Goal: Task Accomplishment & Management: Manage account settings

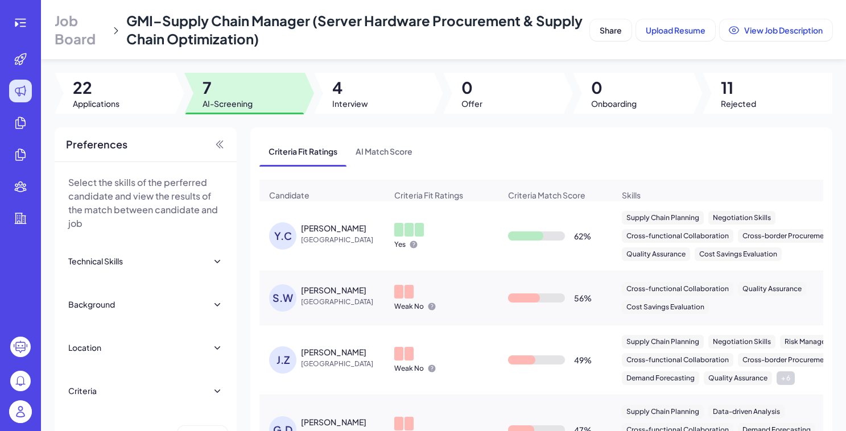
scroll to position [62, 0]
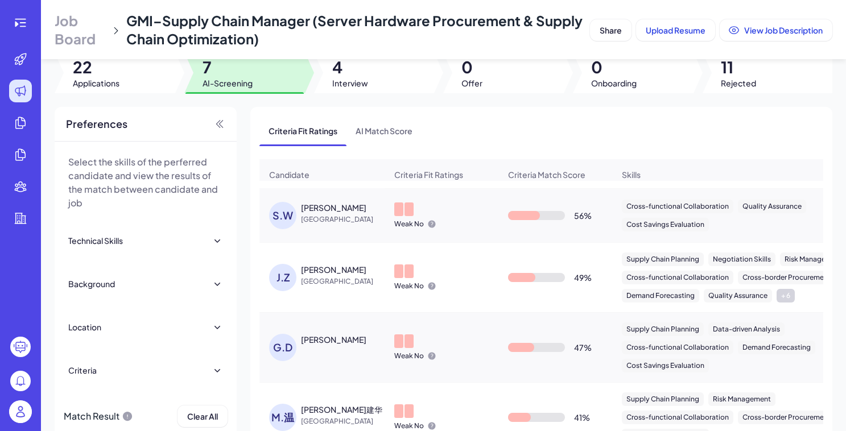
click at [19, 418] on img at bounding box center [20, 411] width 23 height 23
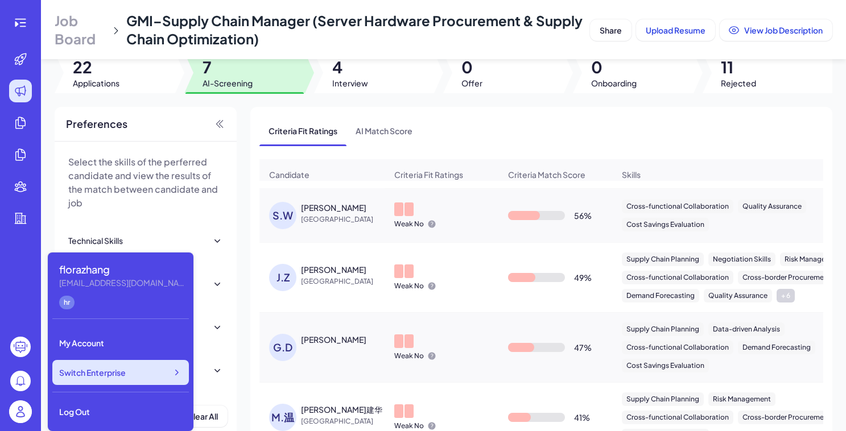
click at [114, 377] on span "Switch Enterprise" at bounding box center [92, 372] width 67 height 11
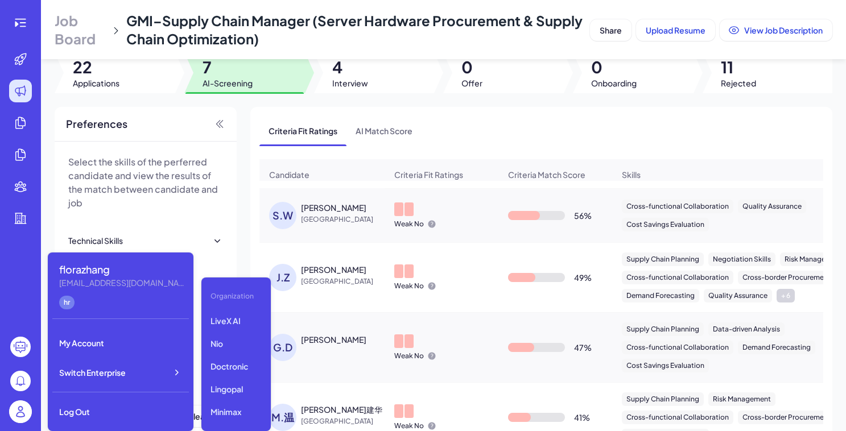
scroll to position [179, 0]
click at [245, 317] on p "LiveX AI" at bounding box center [236, 321] width 60 height 20
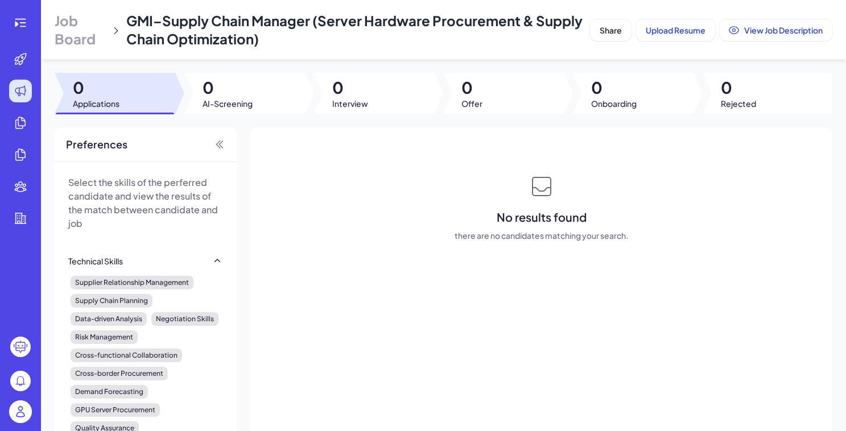
click at [71, 29] on span "Job Board" at bounding box center [81, 29] width 52 height 36
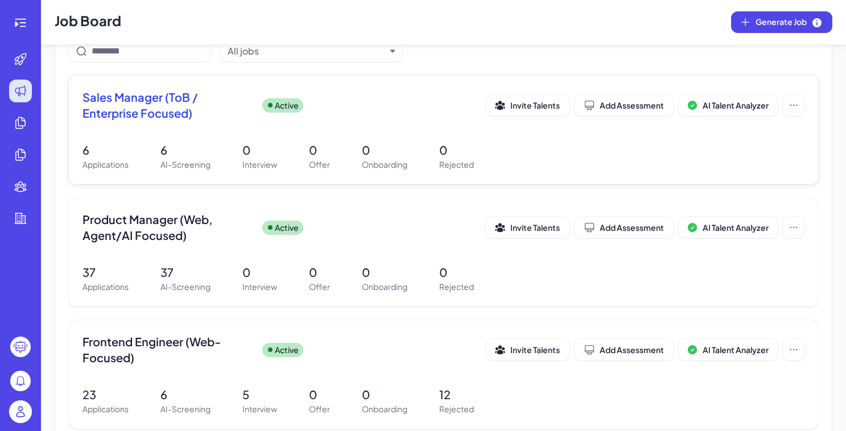
scroll to position [110, 0]
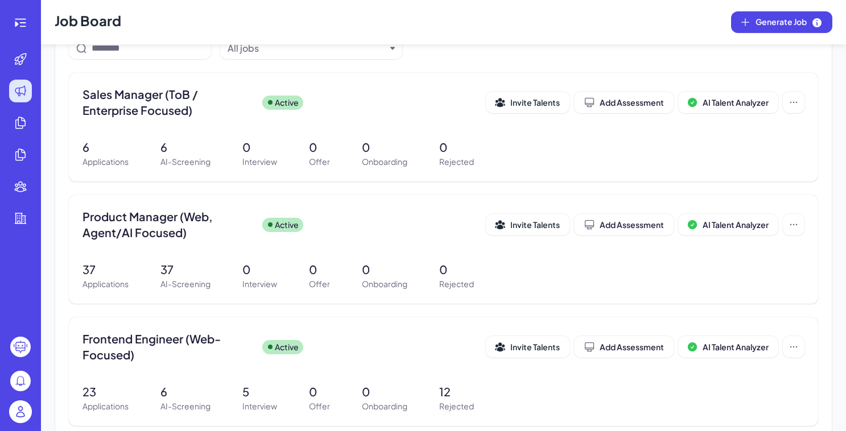
click at [26, 411] on img at bounding box center [20, 411] width 23 height 23
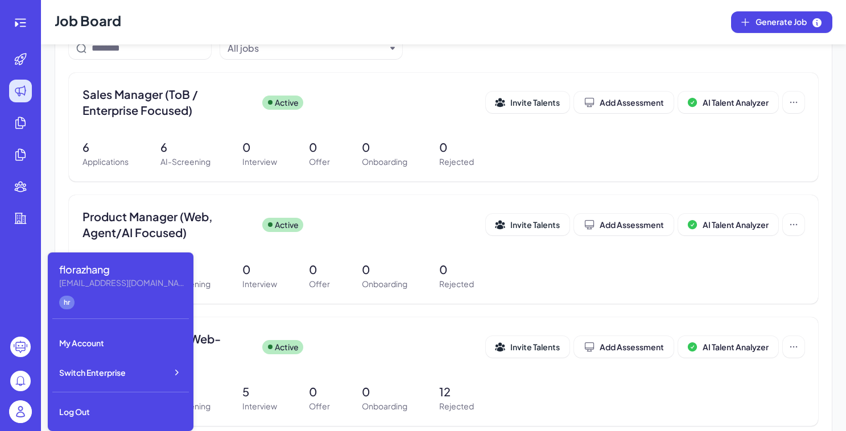
click at [133, 357] on div "florazhang florazhang@joinbrix.com hr My Account Switch Enterprise Log Out" at bounding box center [121, 342] width 146 height 179
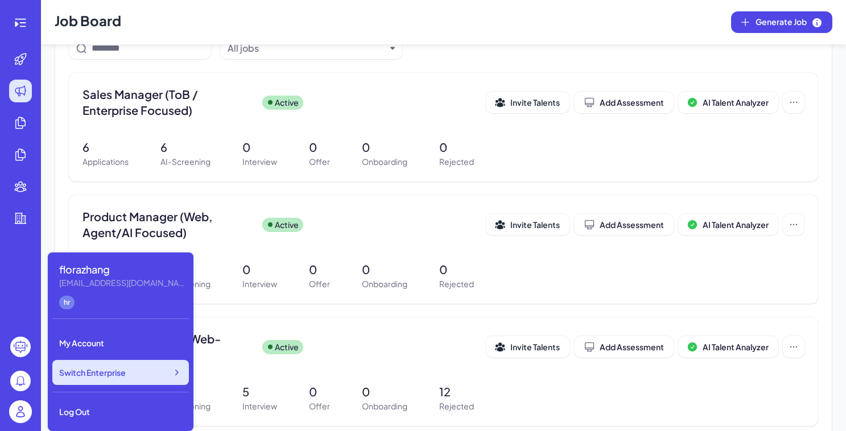
click at [135, 367] on div "Switch Enterprise" at bounding box center [120, 372] width 137 height 25
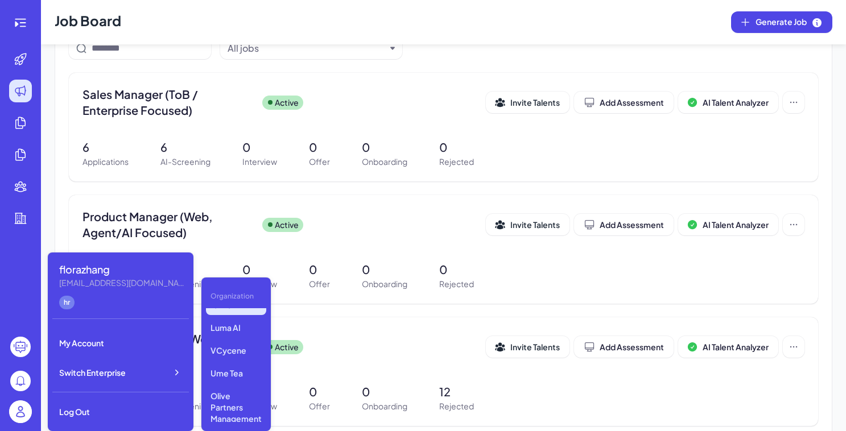
scroll to position [55, 0]
click at [236, 353] on p "VCycene" at bounding box center [236, 354] width 60 height 20
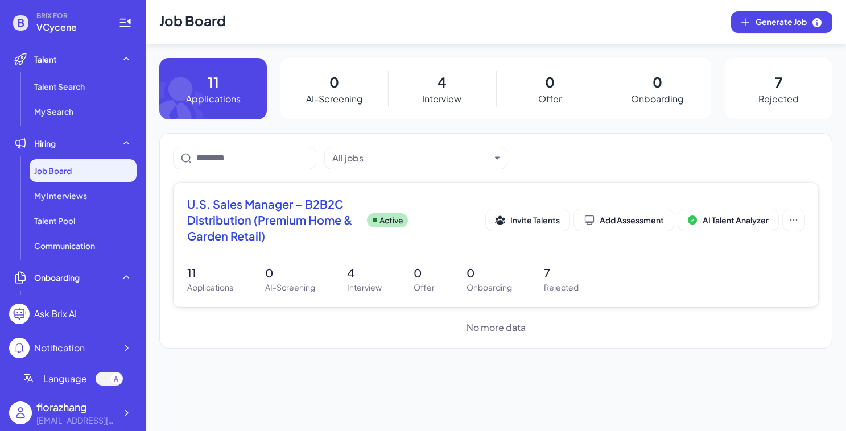
click at [351, 288] on p "Interview" at bounding box center [364, 288] width 35 height 12
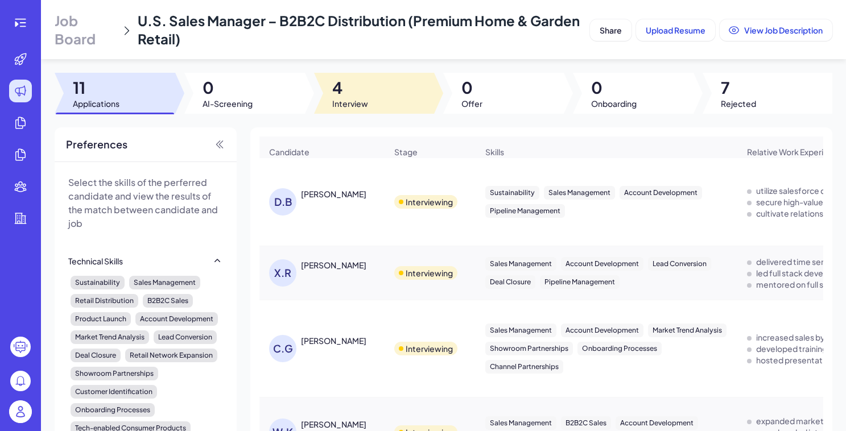
click at [354, 90] on span "4" at bounding box center [350, 87] width 36 height 20
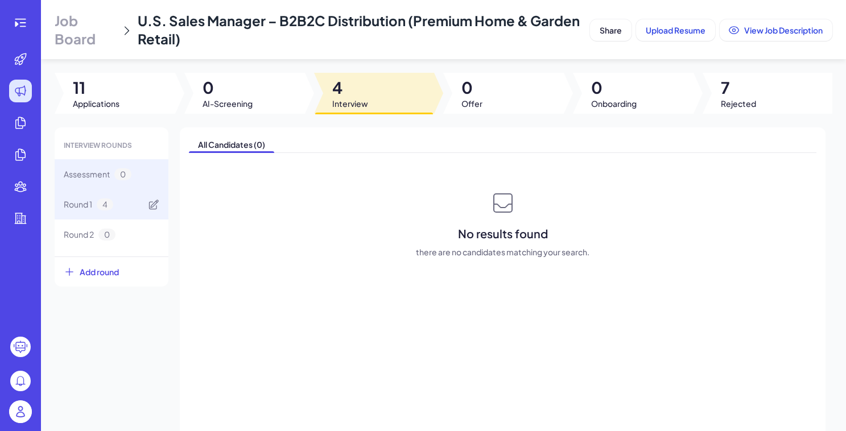
click at [118, 204] on div "Round 1 4" at bounding box center [112, 204] width 114 height 30
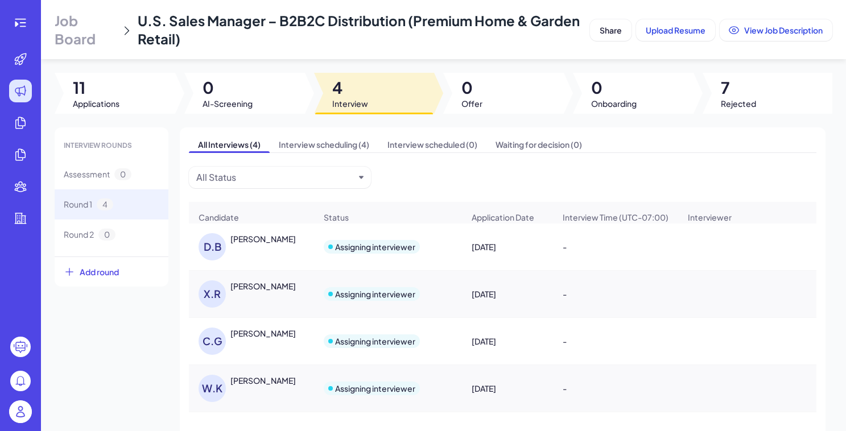
click at [250, 292] on div "XAVIER ROMERO" at bounding box center [262, 285] width 65 height 11
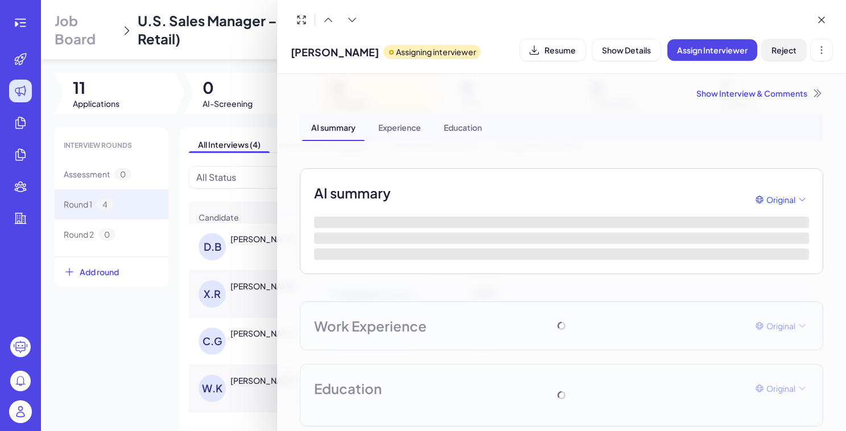
click at [770, 56] on button "Reject" at bounding box center [784, 50] width 44 height 22
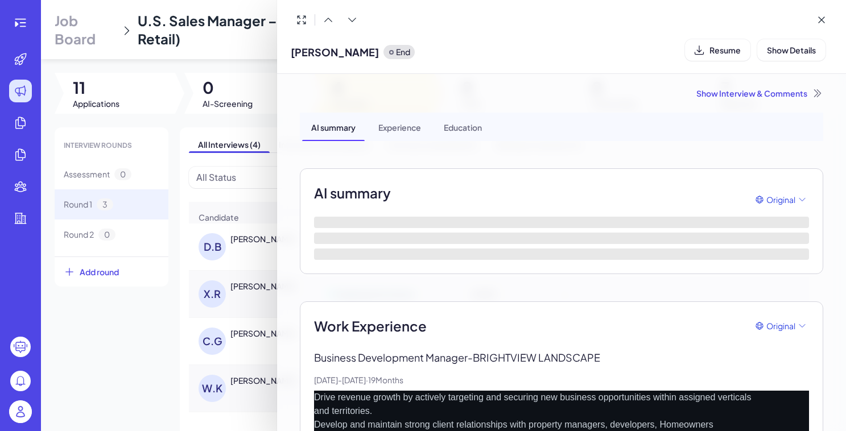
click at [205, 363] on div at bounding box center [423, 215] width 846 height 431
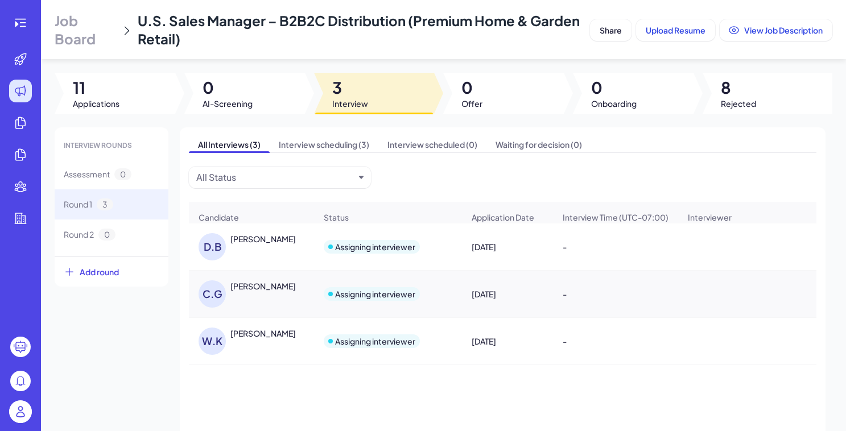
click at [262, 292] on div "Carl Gustafson" at bounding box center [262, 285] width 65 height 11
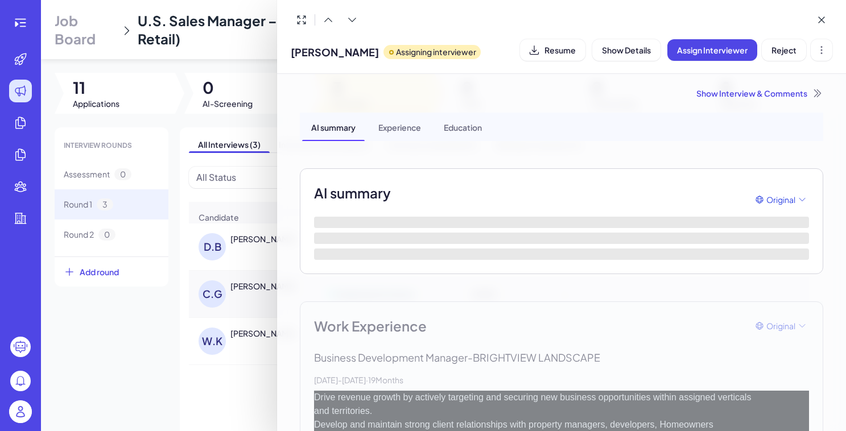
click at [323, 51] on span "Carl Gustafson" at bounding box center [335, 51] width 88 height 15
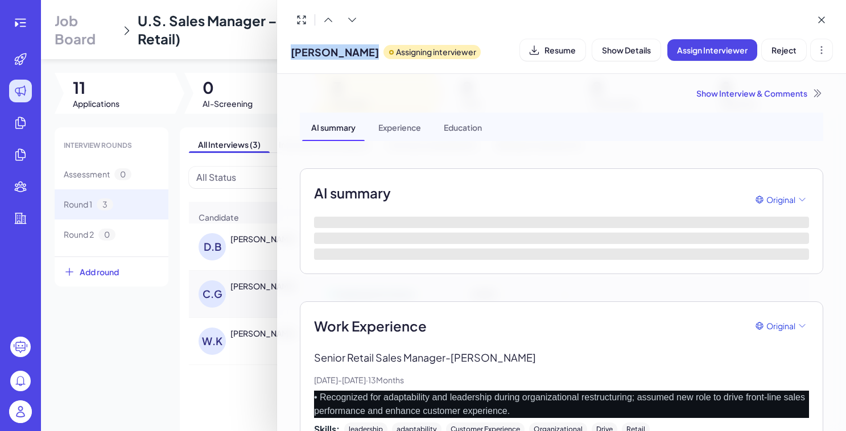
copy span "Carl Gustafson"
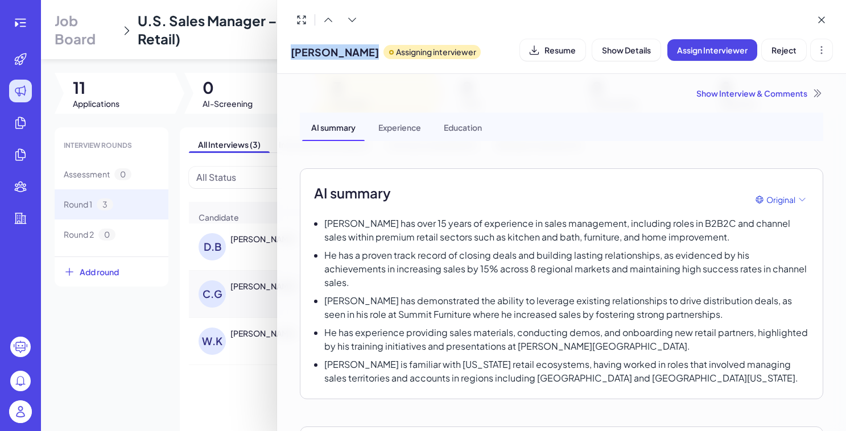
click at [150, 369] on div at bounding box center [423, 215] width 846 height 431
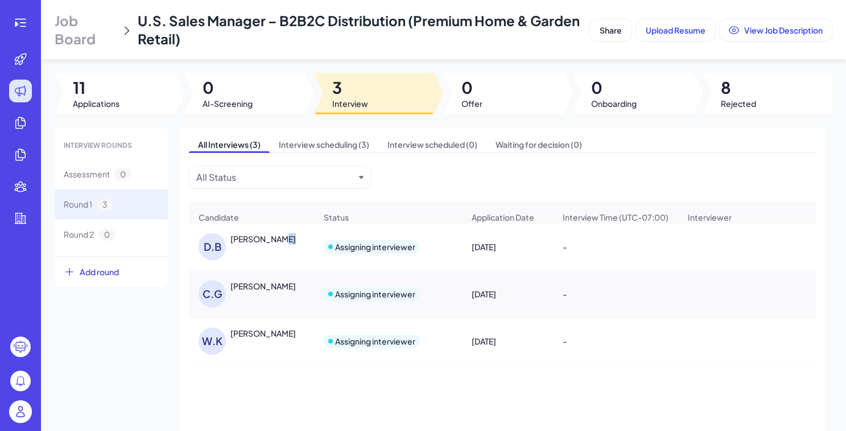
drag, startPoint x: 292, startPoint y: 246, endPoint x: 274, endPoint y: 247, distance: 18.2
click at [274, 245] on div "Diane Blakely" at bounding box center [272, 238] width 85 height 11
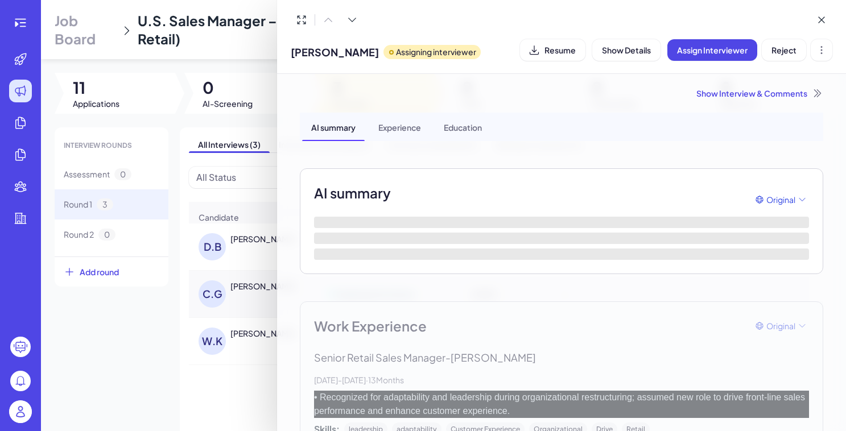
click at [328, 52] on span "Diane Blakely" at bounding box center [335, 51] width 88 height 15
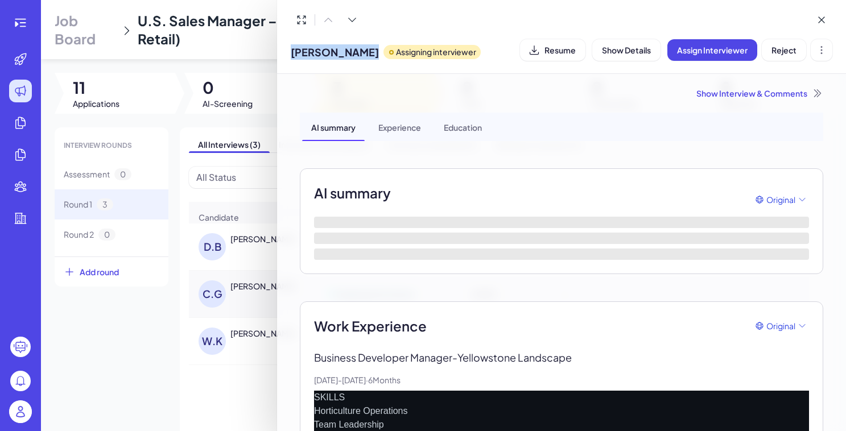
copy span "Diane Blakely"
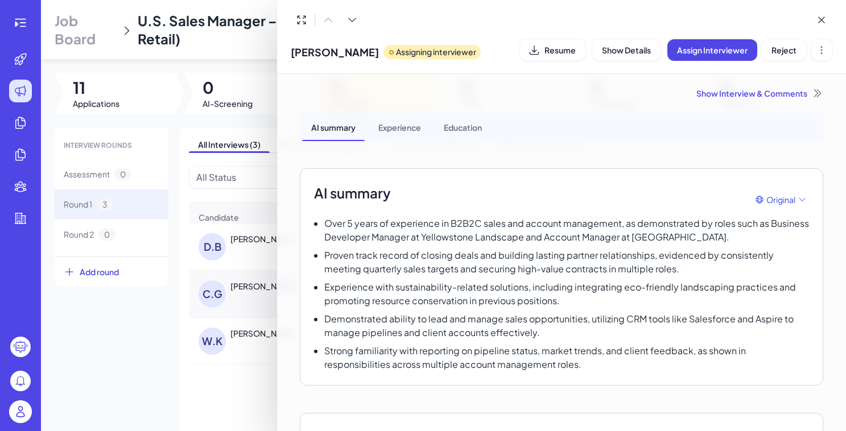
click at [220, 346] on div at bounding box center [423, 215] width 846 height 431
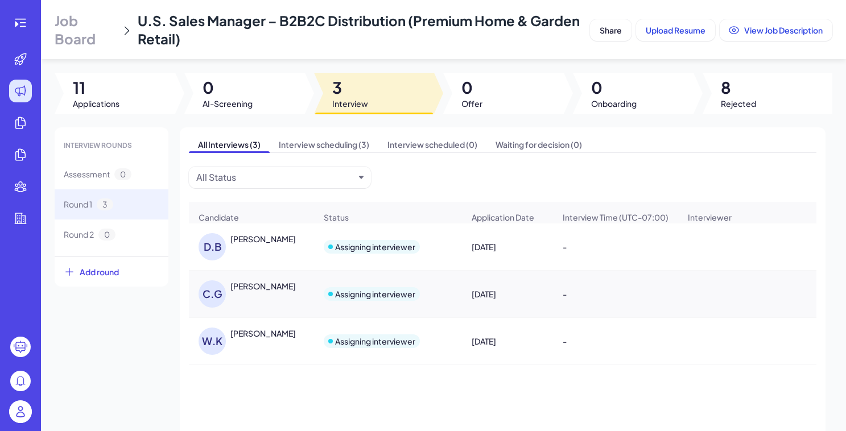
click at [247, 339] on div "William Kao" at bounding box center [262, 333] width 65 height 11
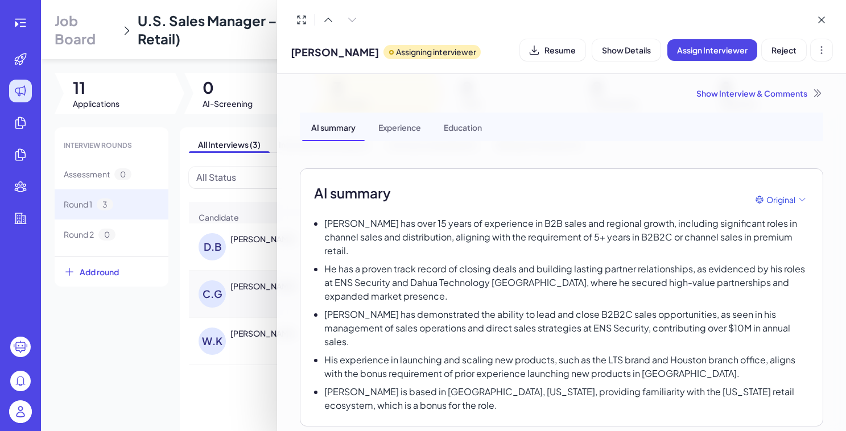
click at [317, 51] on span "William Kao" at bounding box center [335, 51] width 88 height 15
click at [565, 54] on span "Resume" at bounding box center [559, 50] width 31 height 10
click at [179, 23] on div at bounding box center [423, 215] width 846 height 431
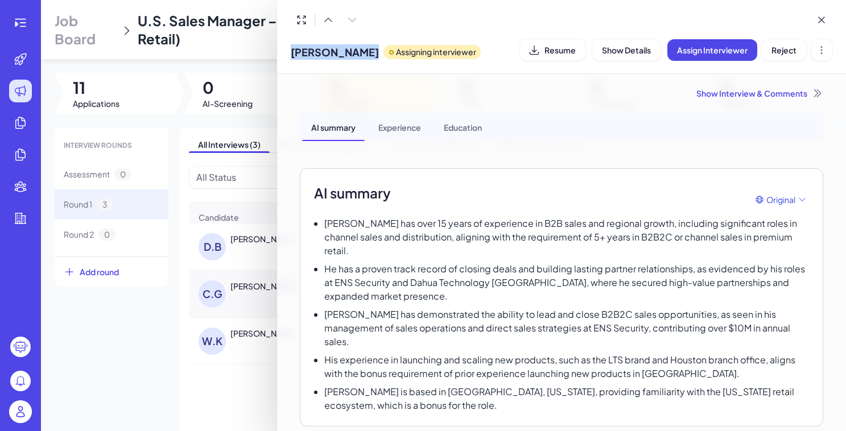
click at [179, 23] on span "U.S. Sales Manager – B2B2C Distribution (Premium Home & Garden Retail)" at bounding box center [359, 29] width 442 height 35
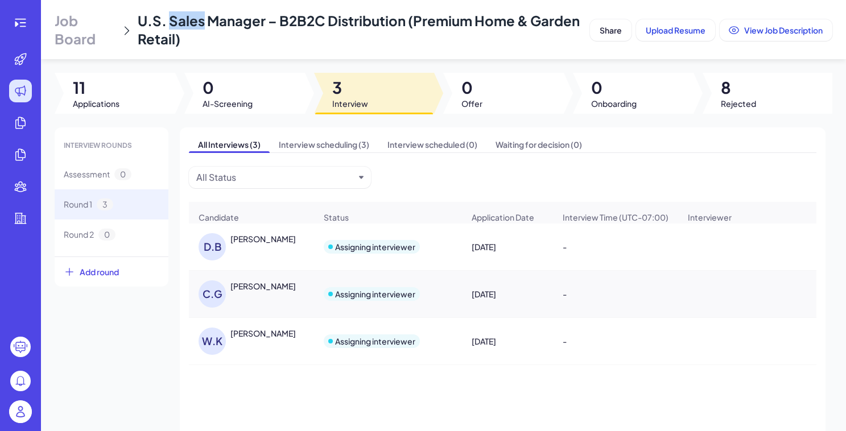
click at [179, 23] on span "U.S. Sales Manager – B2B2C Distribution (Premium Home & Garden Retail)" at bounding box center [359, 29] width 442 height 35
drag, startPoint x: 135, startPoint y: 19, endPoint x: 266, endPoint y: 20, distance: 130.3
click at [266, 20] on div "Job Board U.S. Sales Manager – B2B2C Distribution (Premium Home & Garden Retail)" at bounding box center [320, 29] width 531 height 36
copy span "U.S. Sales Manager"
